Goal: Transaction & Acquisition: Register for event/course

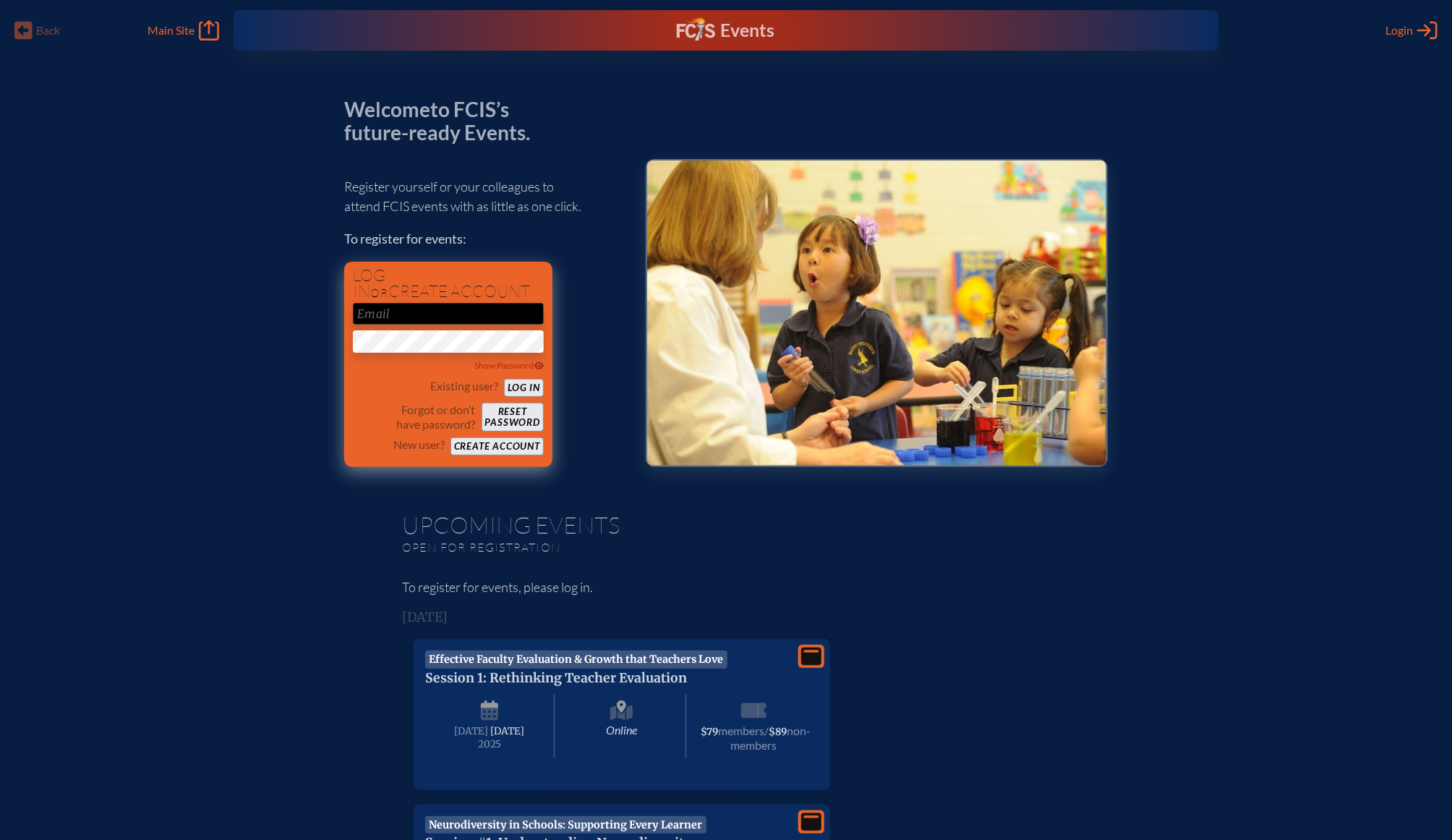
type input "[EMAIL_ADDRESS][DOMAIN_NAME]"
click at [527, 379] on div "Existing user? Log in" at bounding box center [448, 387] width 191 height 18
click at [527, 383] on button "Log in" at bounding box center [523, 387] width 39 height 18
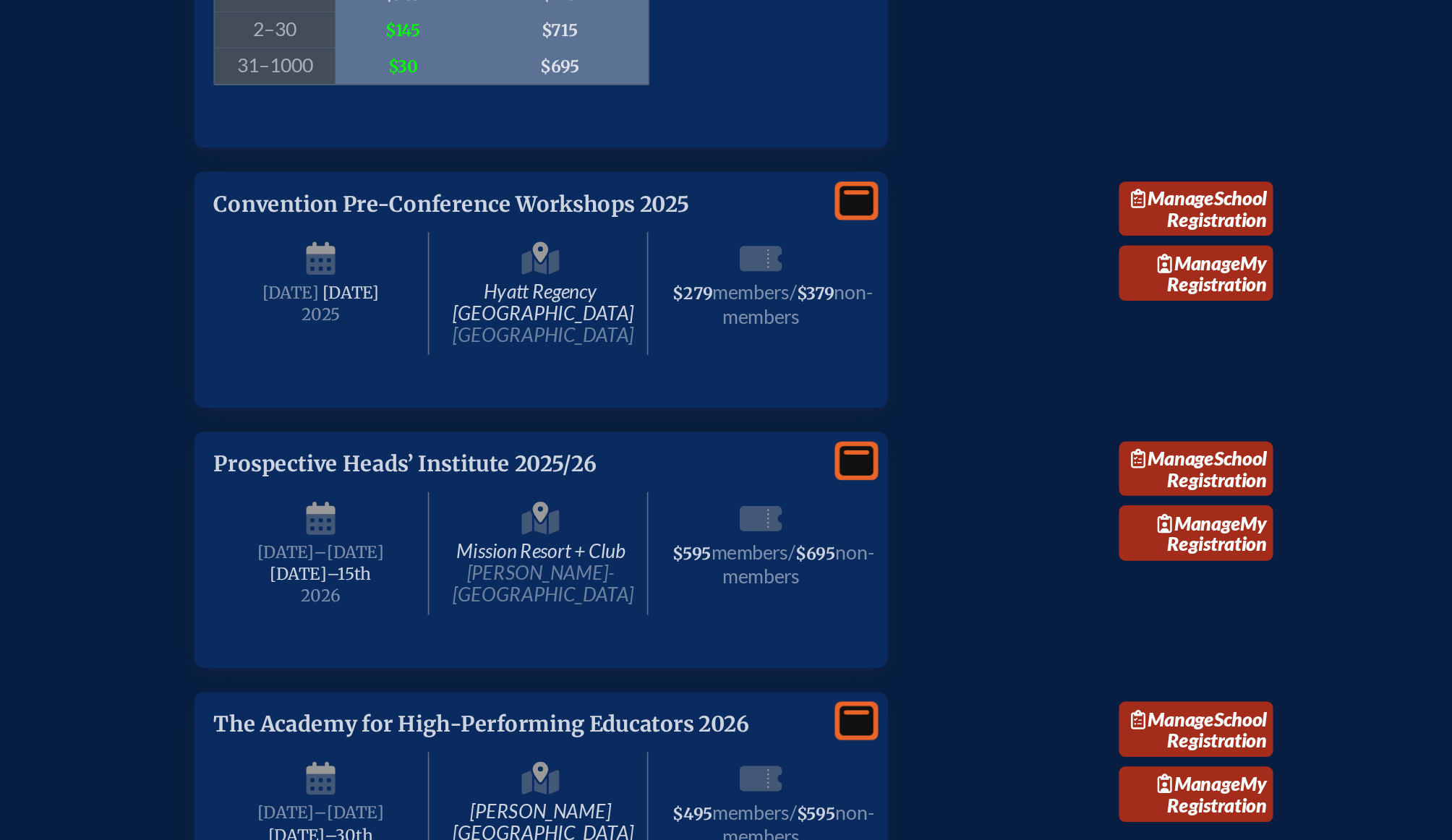
scroll to position [2459, 0]
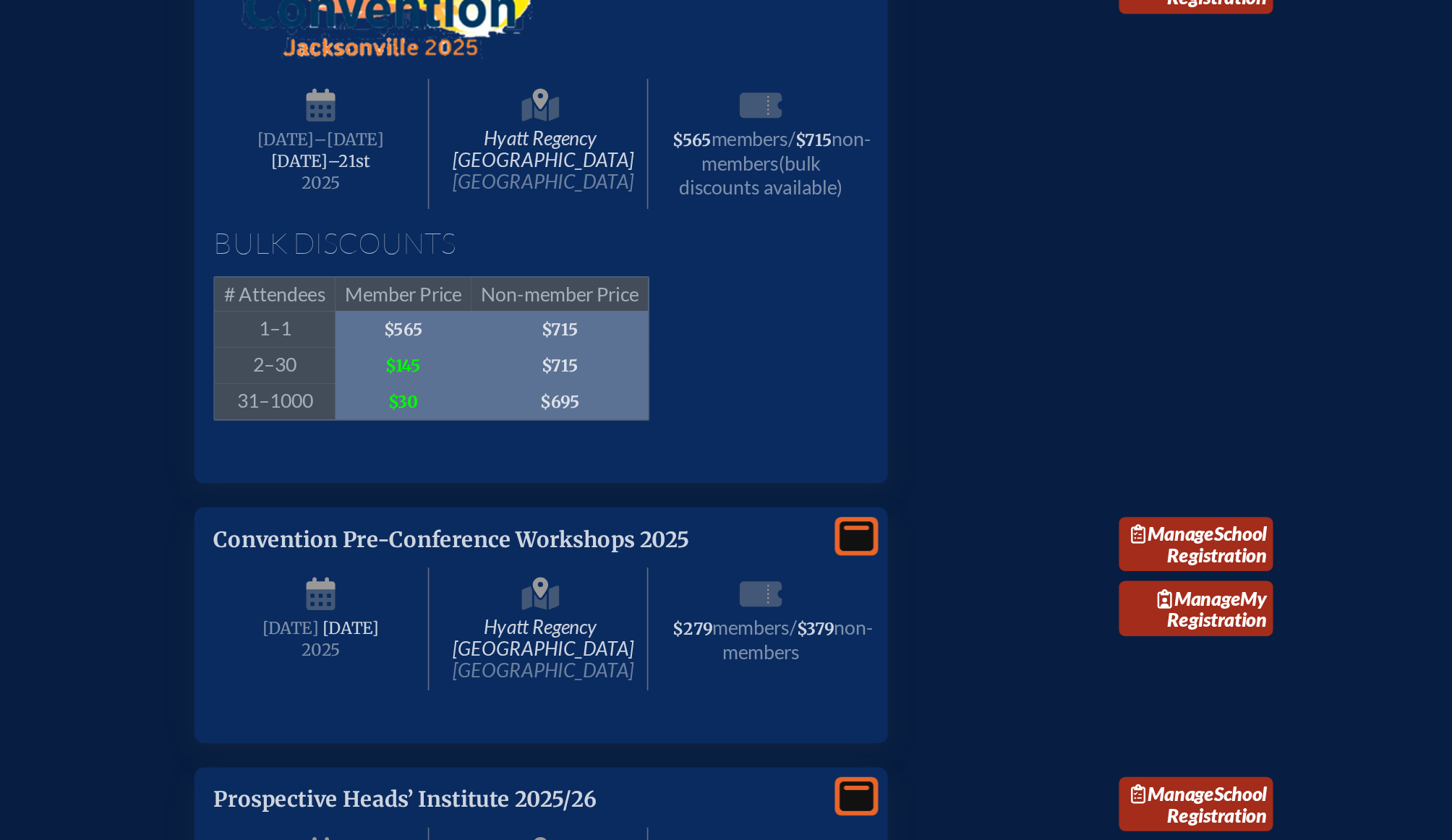
click at [618, 259] on span "Hyatt Regency [GEOGRAPHIC_DATA] [GEOGRAPHIC_DATA]" at bounding box center [610, 219] width 130 height 78
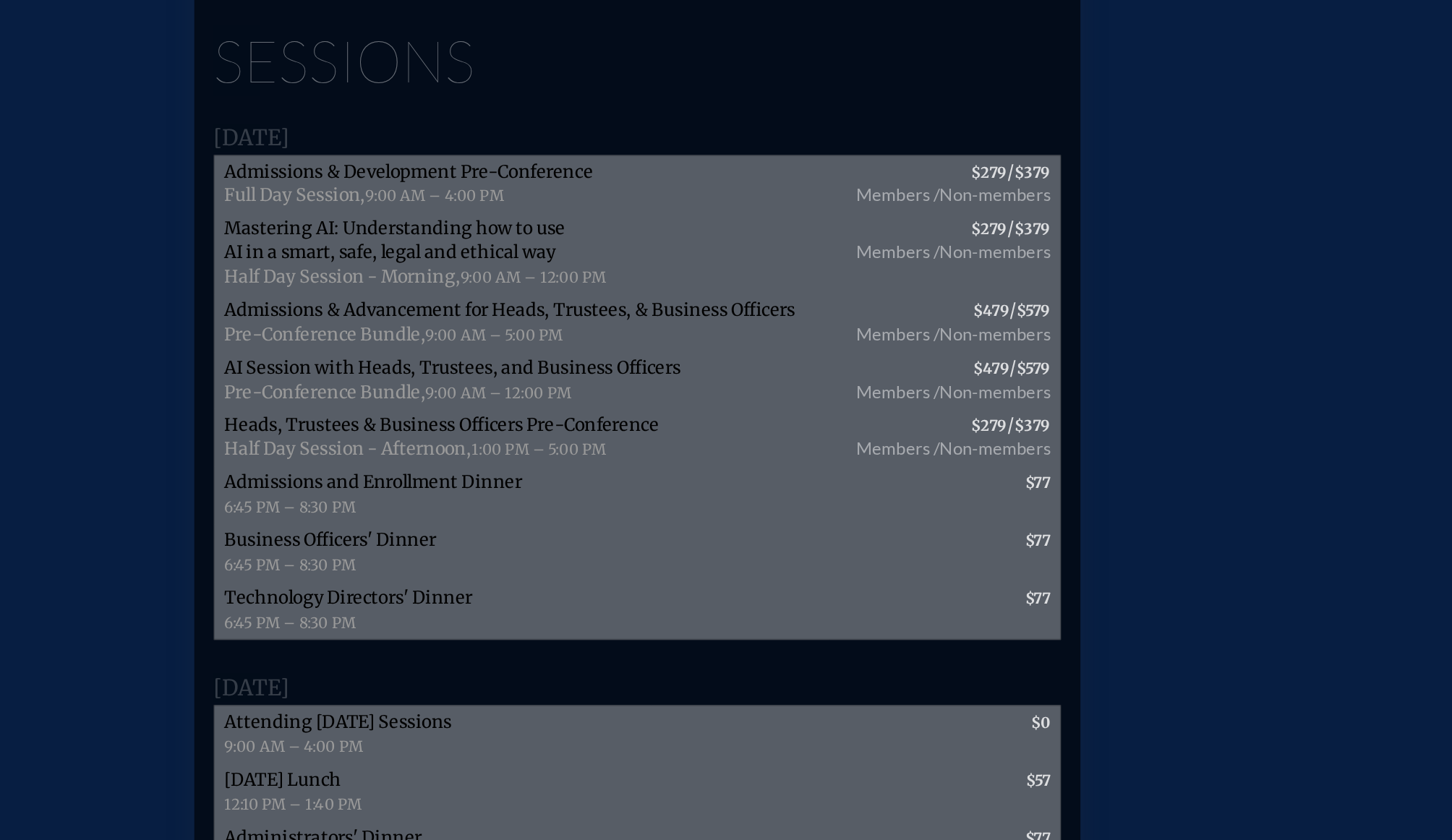
scroll to position [2573, 0]
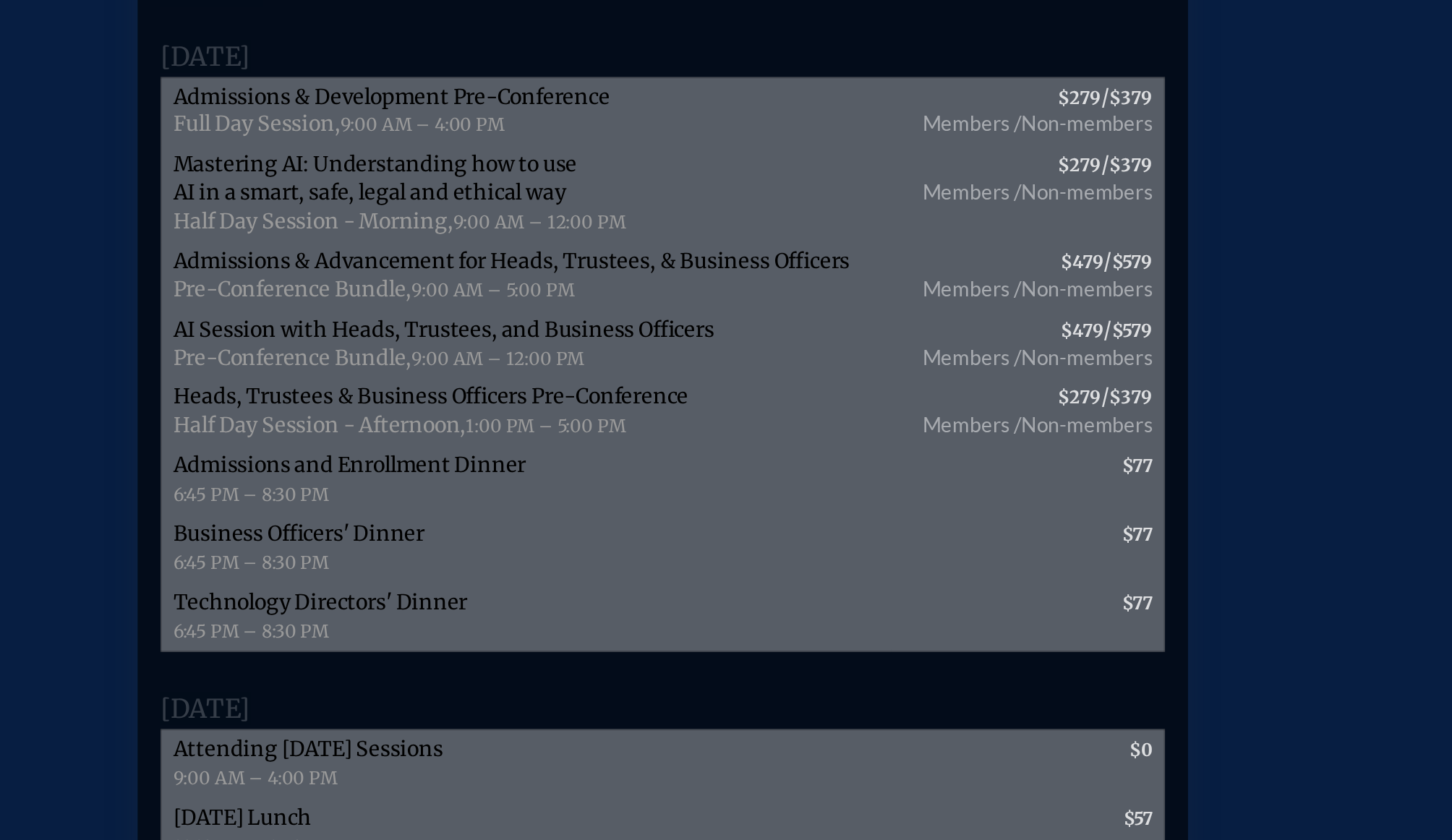
click at [550, 574] on span "9:00 AM – 12:00 PM" at bounding box center [584, 569] width 88 height 10
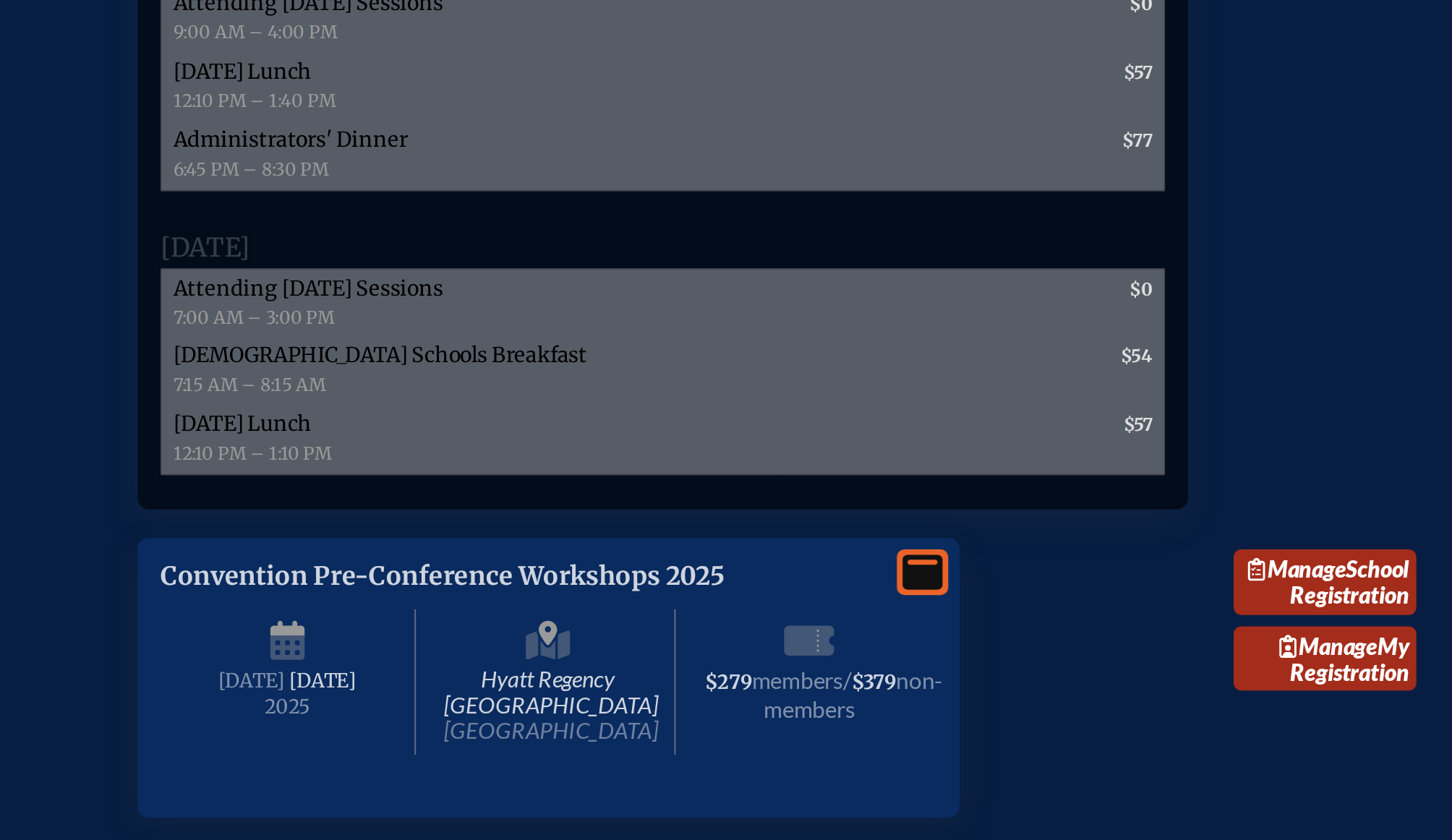
scroll to position [2965, 0]
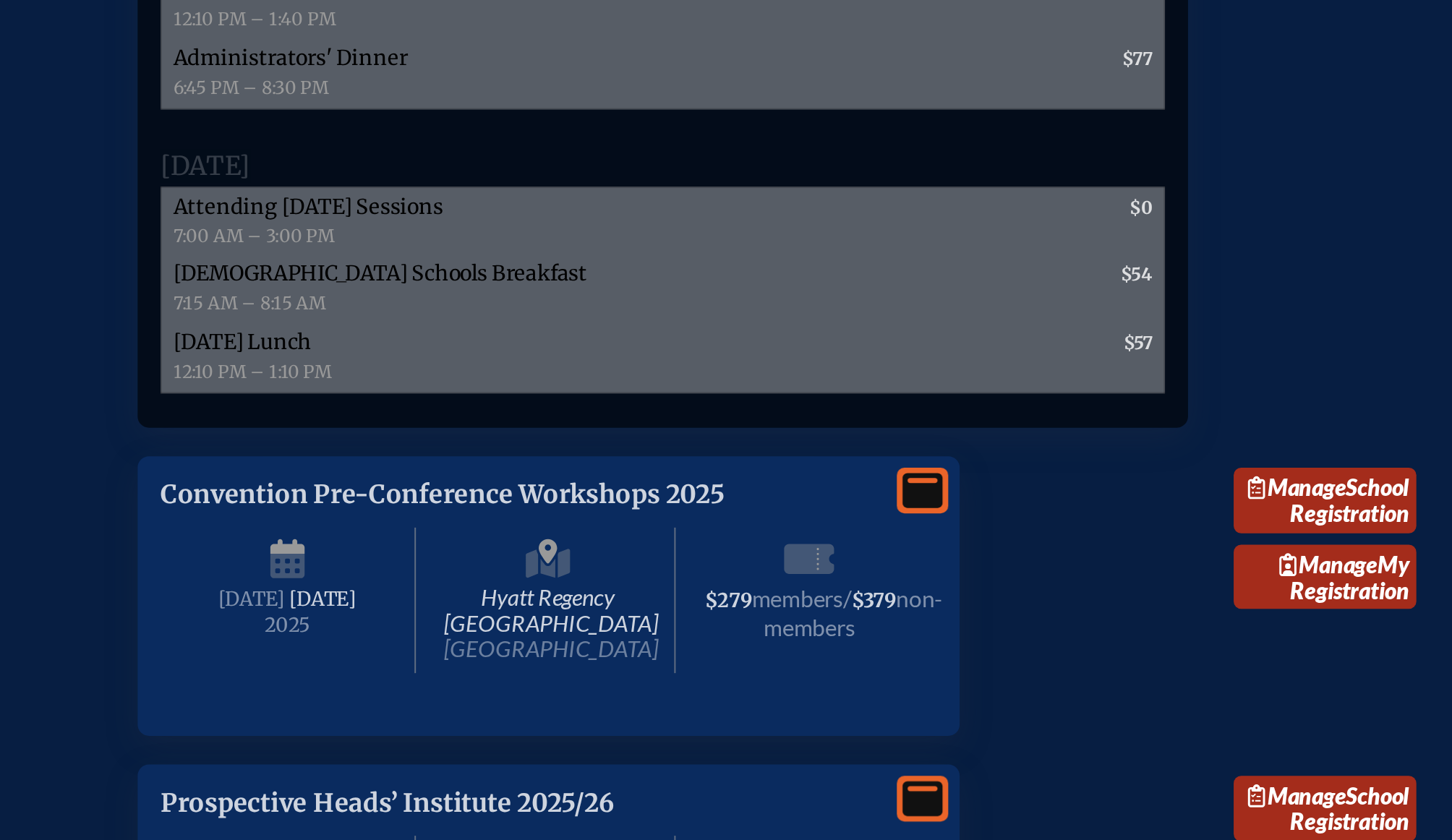
click at [516, 559] on span "[DEMOGRAPHIC_DATA] Schools Breakfast" at bounding box center [525, 552] width 210 height 13
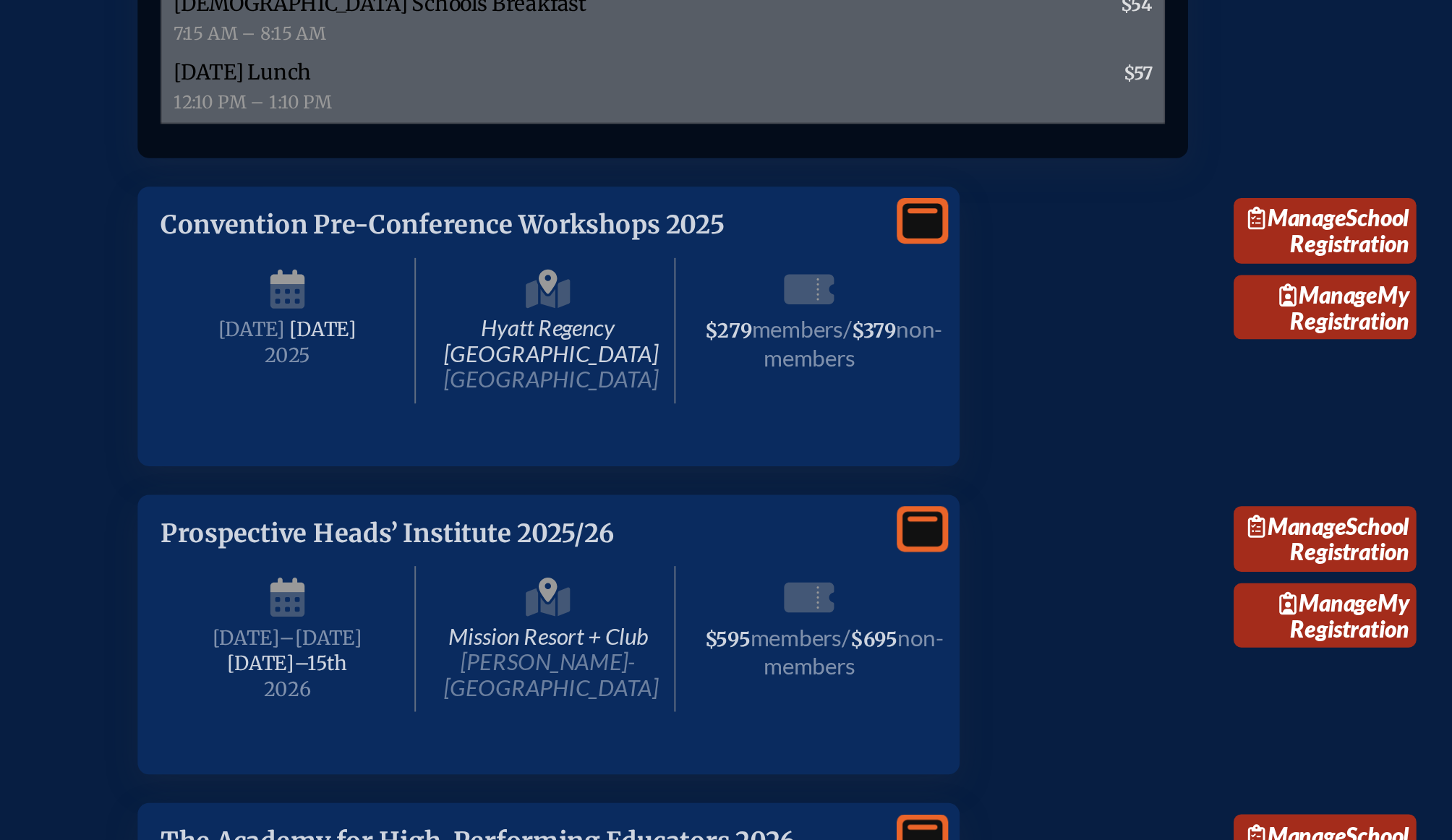
scroll to position [3102, 0]
